Goal: Complete application form: Complete application form

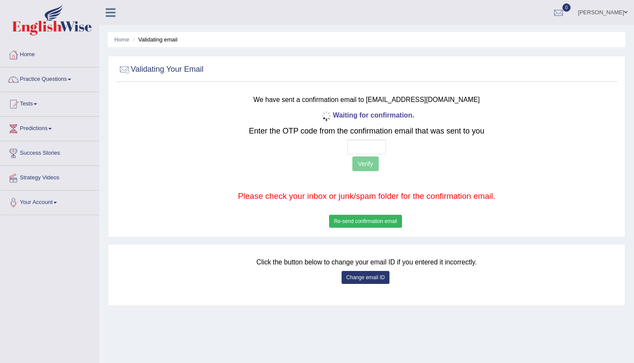
click at [369, 224] on button "Re-send confirmation email" at bounding box center [365, 221] width 73 height 13
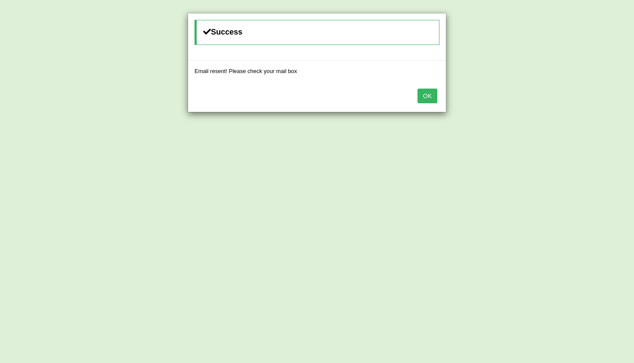
click at [433, 95] on button "OK" at bounding box center [428, 95] width 20 height 15
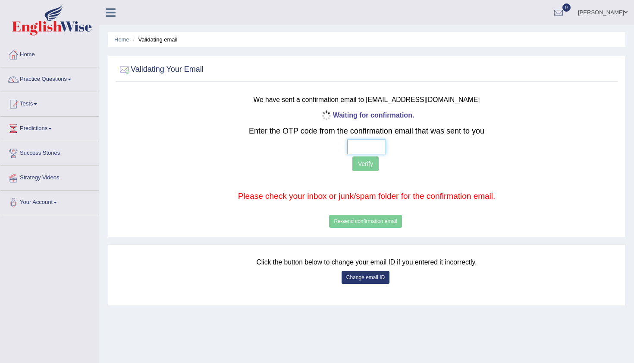
click at [357, 146] on input "text" at bounding box center [366, 146] width 39 height 15
type input "5 9 8 1"
click at [364, 166] on button "Verify" at bounding box center [366, 163] width 26 height 15
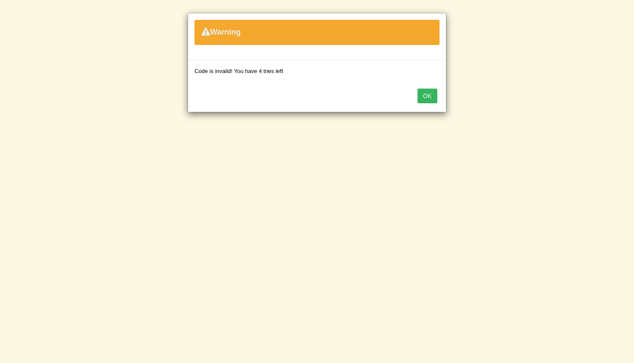
click at [432, 93] on button "OK" at bounding box center [428, 95] width 20 height 15
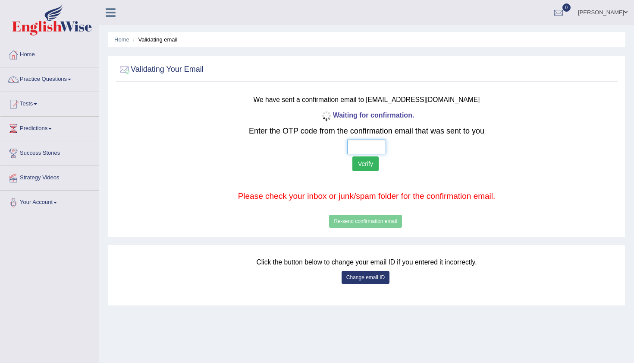
click at [358, 141] on input "text" at bounding box center [366, 146] width 39 height 15
click at [372, 221] on div "Waiting for confirmation. Enter the OTP code from the confirmation email that w…" at bounding box center [366, 169] width 413 height 121
click at [357, 139] on input "text" at bounding box center [366, 146] width 39 height 15
type input "6 6 9 7"
click at [366, 164] on button "Verify" at bounding box center [366, 163] width 26 height 15
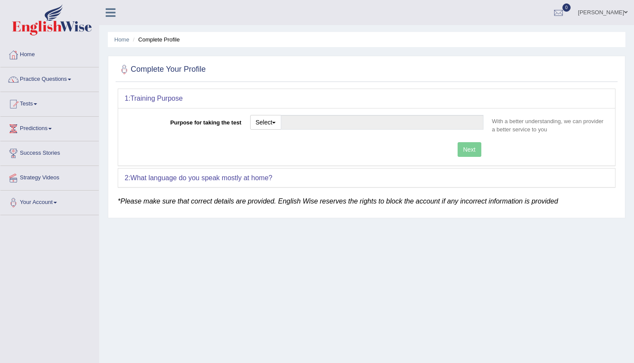
click at [266, 134] on div "Select Student Visa Permanent Residency Nursing Other" at bounding box center [367, 125] width 242 height 21
click at [272, 121] on button "Select" at bounding box center [266, 122] width 32 height 15
click at [277, 167] on link "Nursing" at bounding box center [289, 163] width 77 height 11
type input "Nursing"
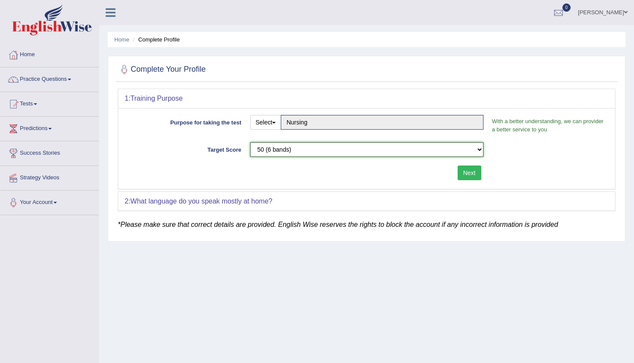
select select "65"
click at [471, 172] on button "Next" at bounding box center [470, 172] width 24 height 15
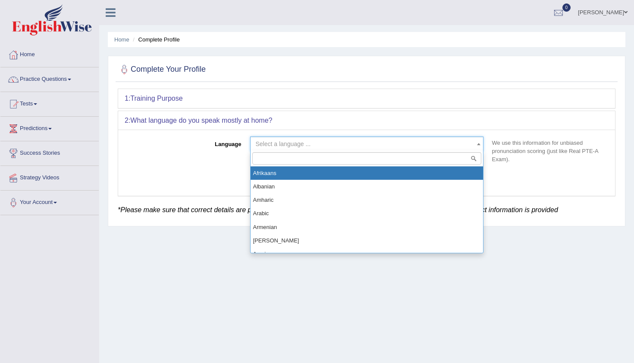
click at [397, 146] on span "Select a language ..." at bounding box center [364, 143] width 217 height 9
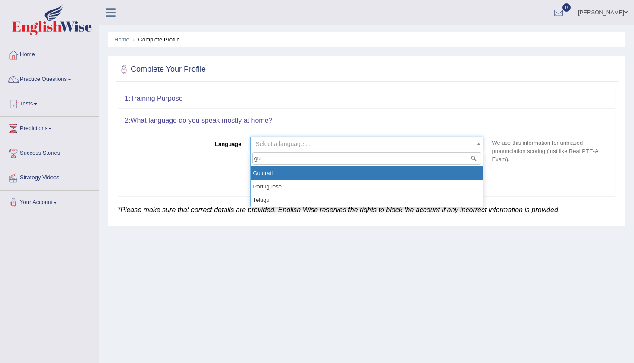
type input "guj"
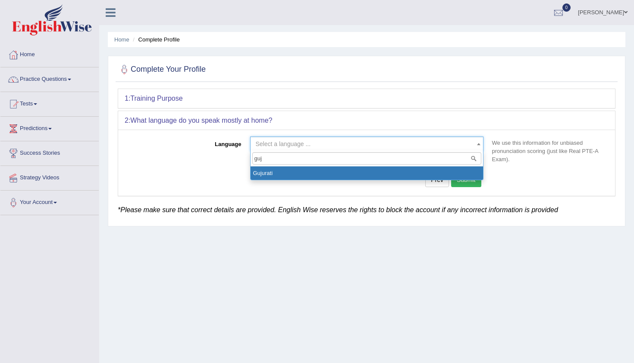
select select "Gujurati"
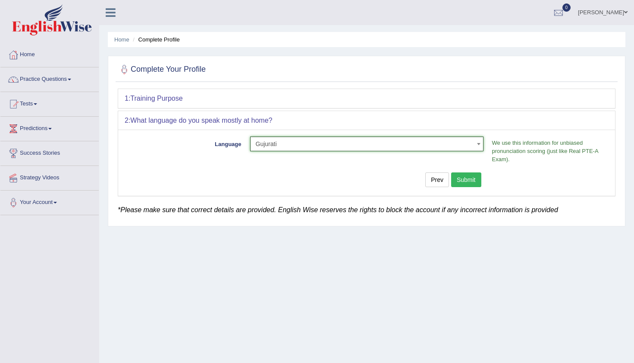
click at [473, 182] on button "Submit" at bounding box center [466, 179] width 30 height 15
